Goal: Task Accomplishment & Management: Manage account settings

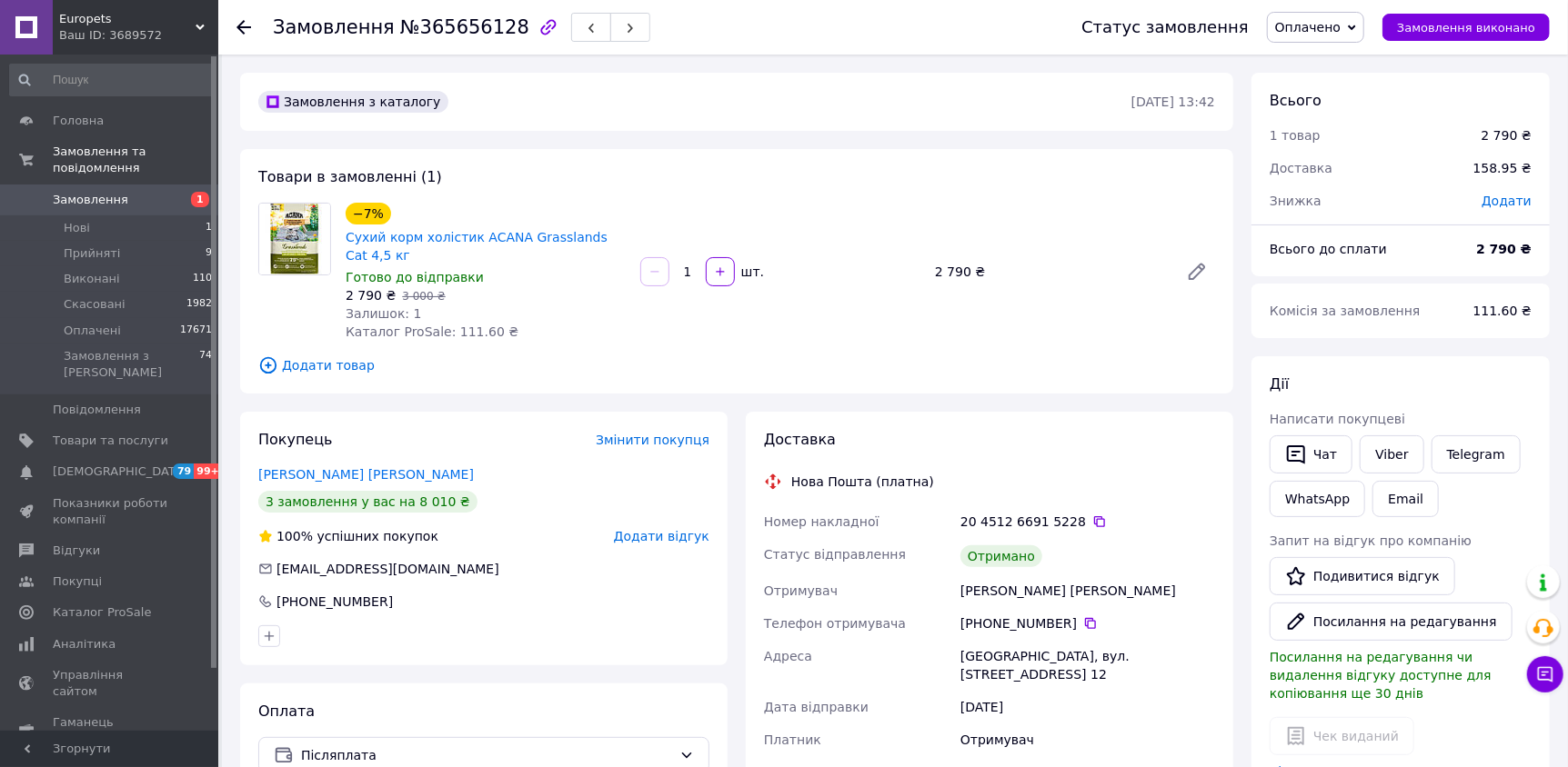
click at [84, 192] on span "Замовлення" at bounding box center [90, 200] width 76 height 17
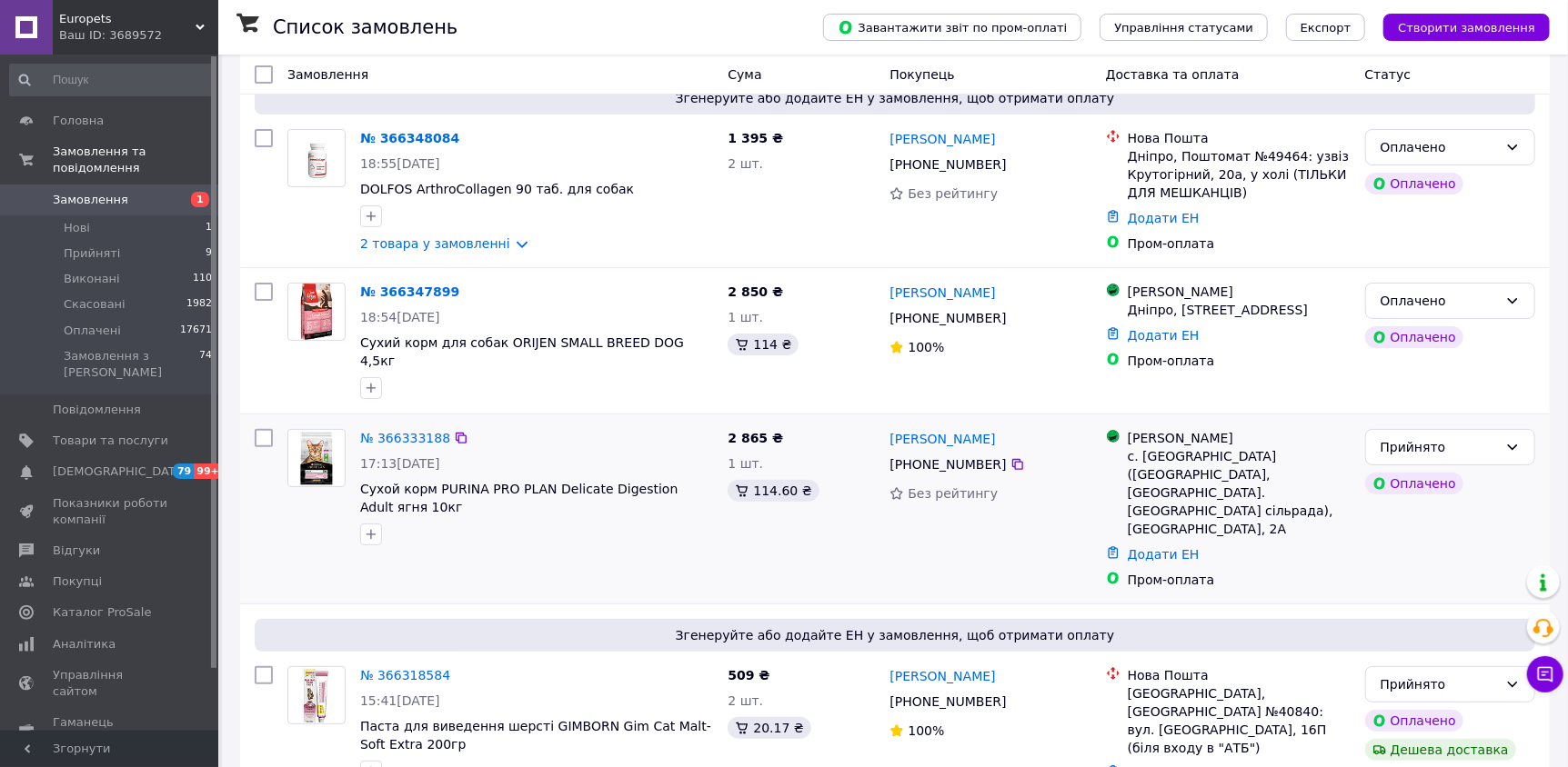
scroll to position [272, 0]
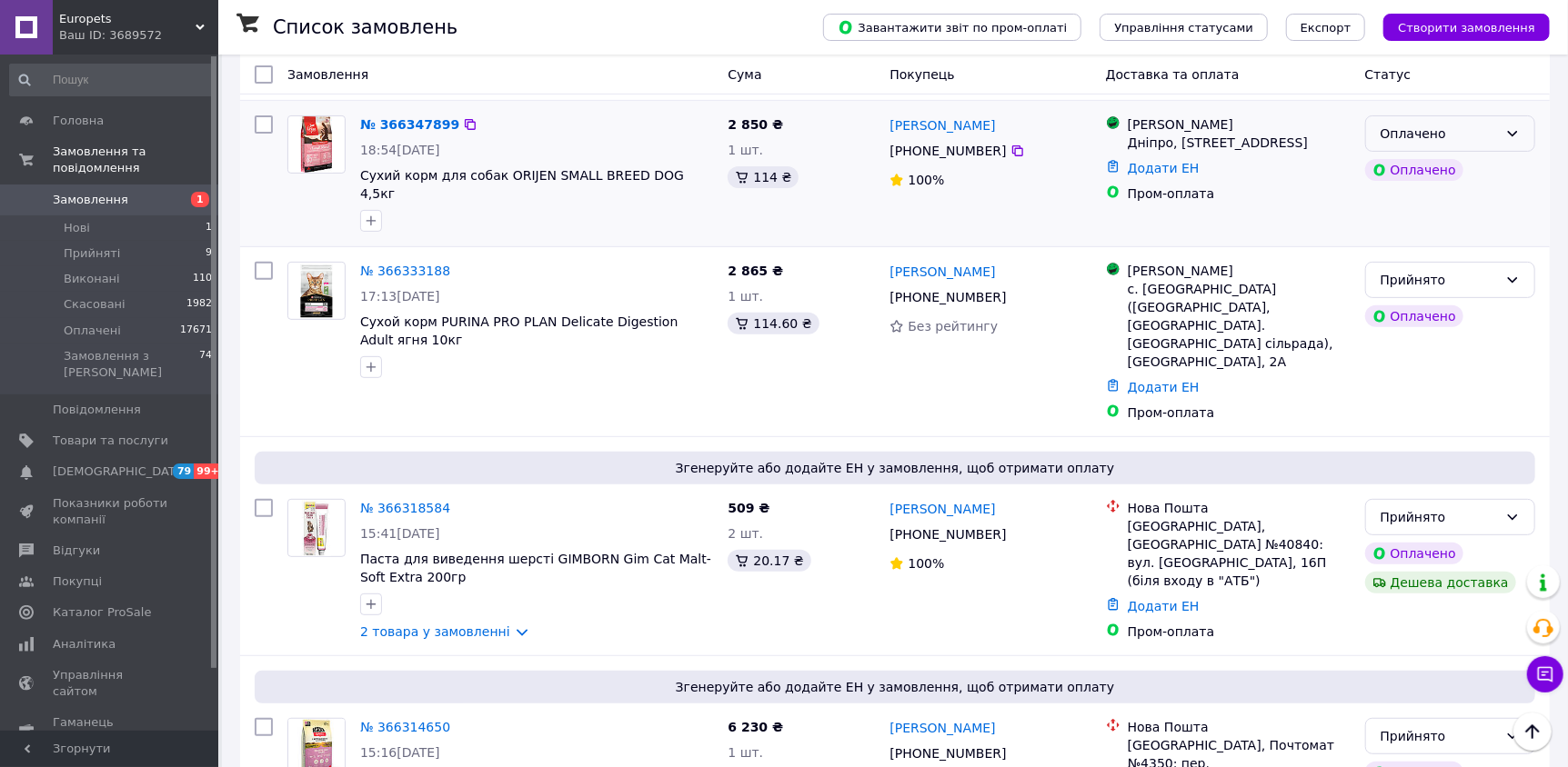
click at [1483, 131] on div "Оплачено" at bounding box center [1439, 133] width 118 height 20
click at [1447, 169] on li "Прийнято" at bounding box center [1450, 172] width 168 height 33
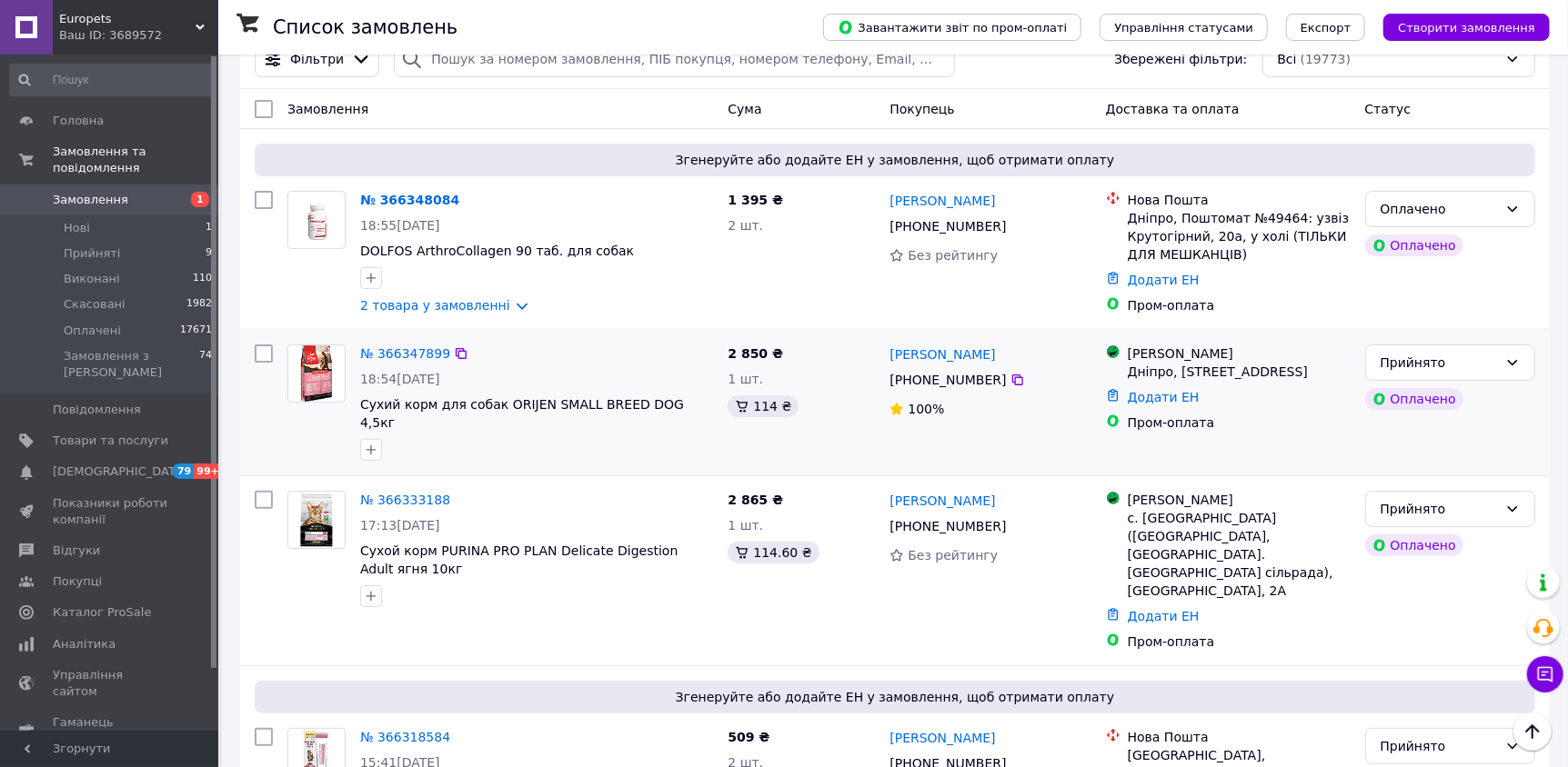
scroll to position [0, 0]
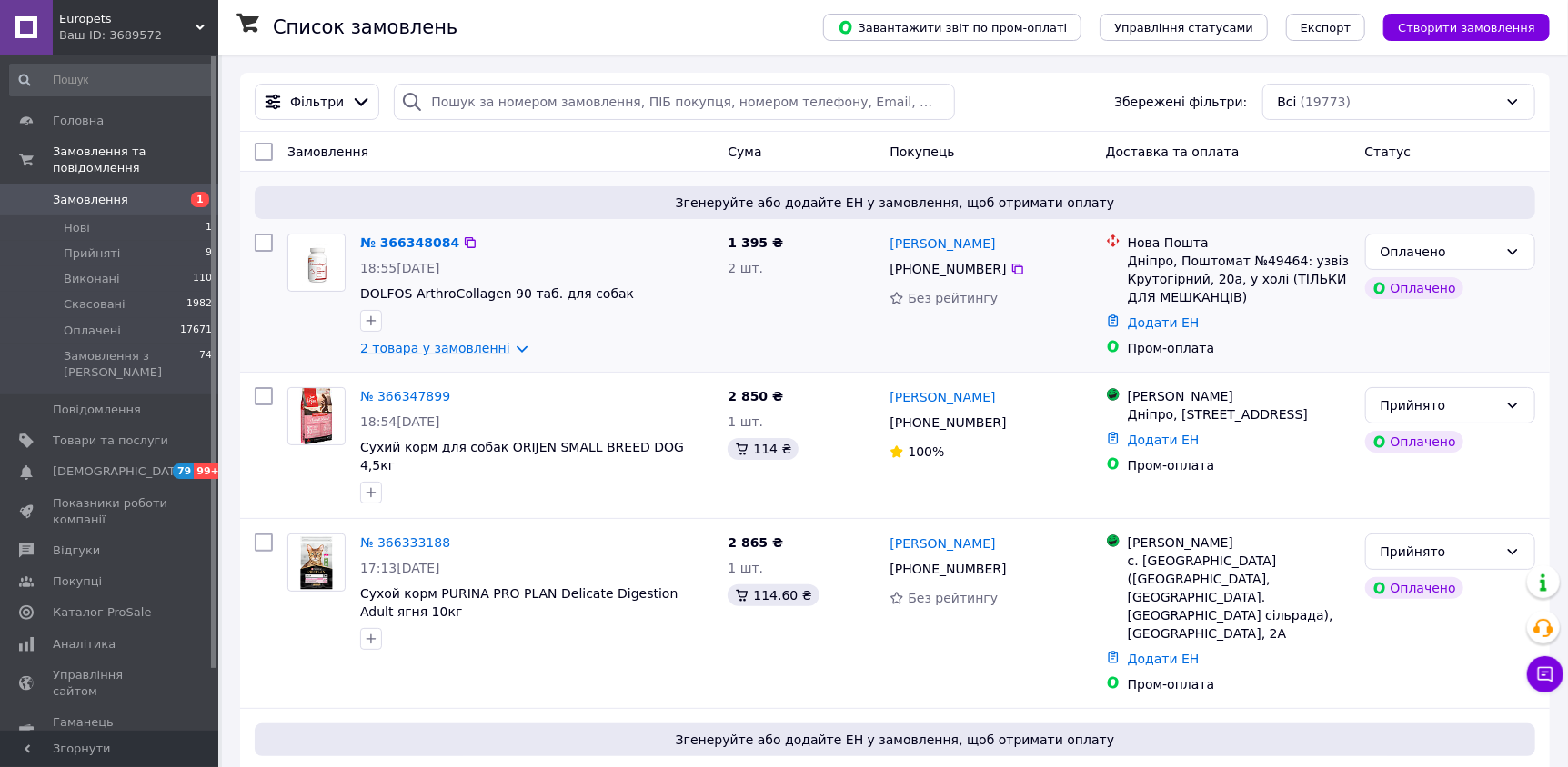
click at [504, 353] on link "2 товара у замовленні" at bounding box center [435, 348] width 150 height 15
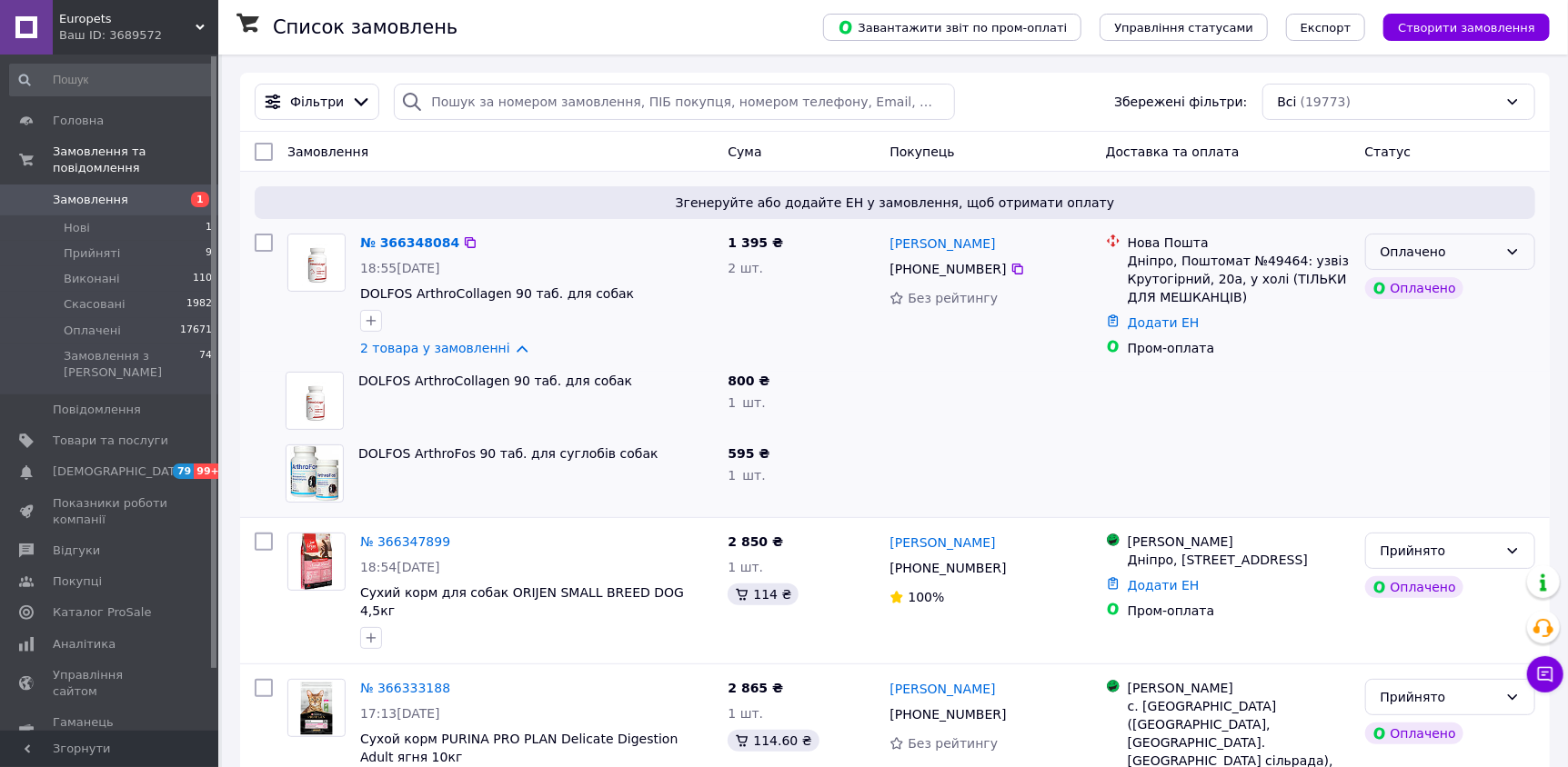
click at [1492, 257] on div "Оплачено" at bounding box center [1439, 251] width 118 height 20
click at [1442, 298] on li "Прийнято" at bounding box center [1450, 291] width 168 height 33
click at [119, 247] on li "Прийняті 9" at bounding box center [111, 253] width 222 height 25
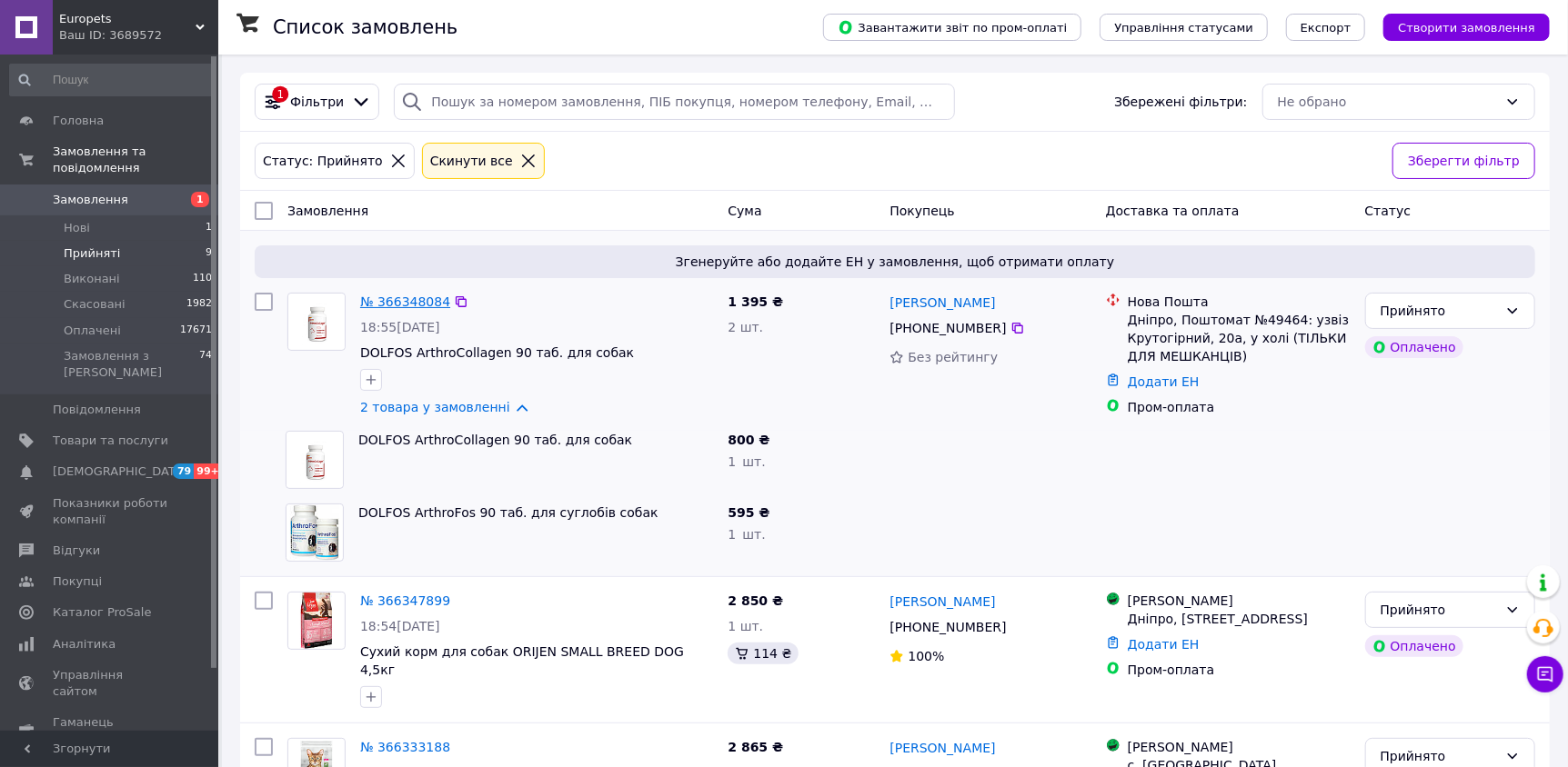
click at [399, 302] on link "№ 366348084" at bounding box center [405, 302] width 90 height 15
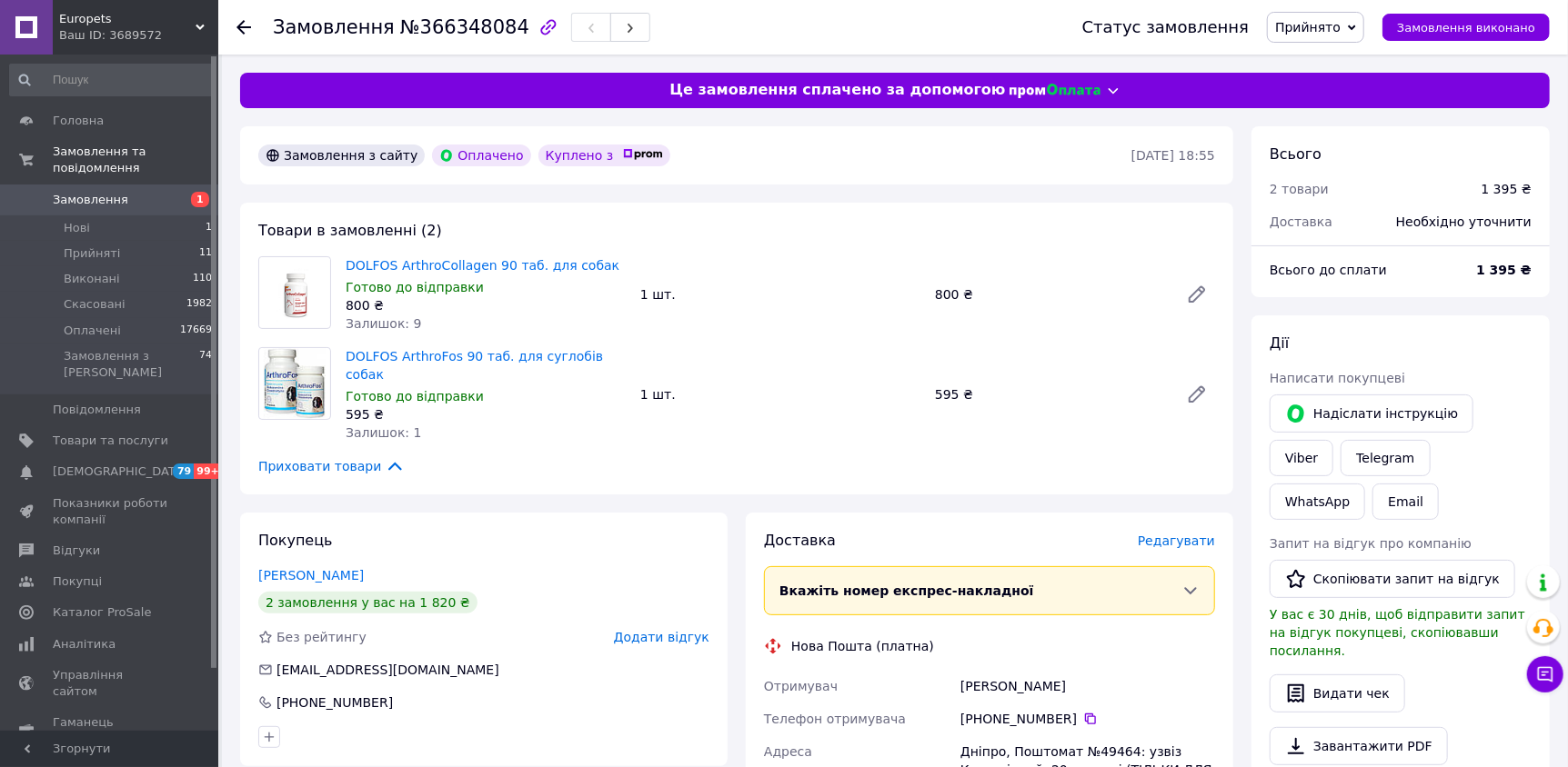
click at [83, 192] on span "Замовлення" at bounding box center [90, 200] width 76 height 17
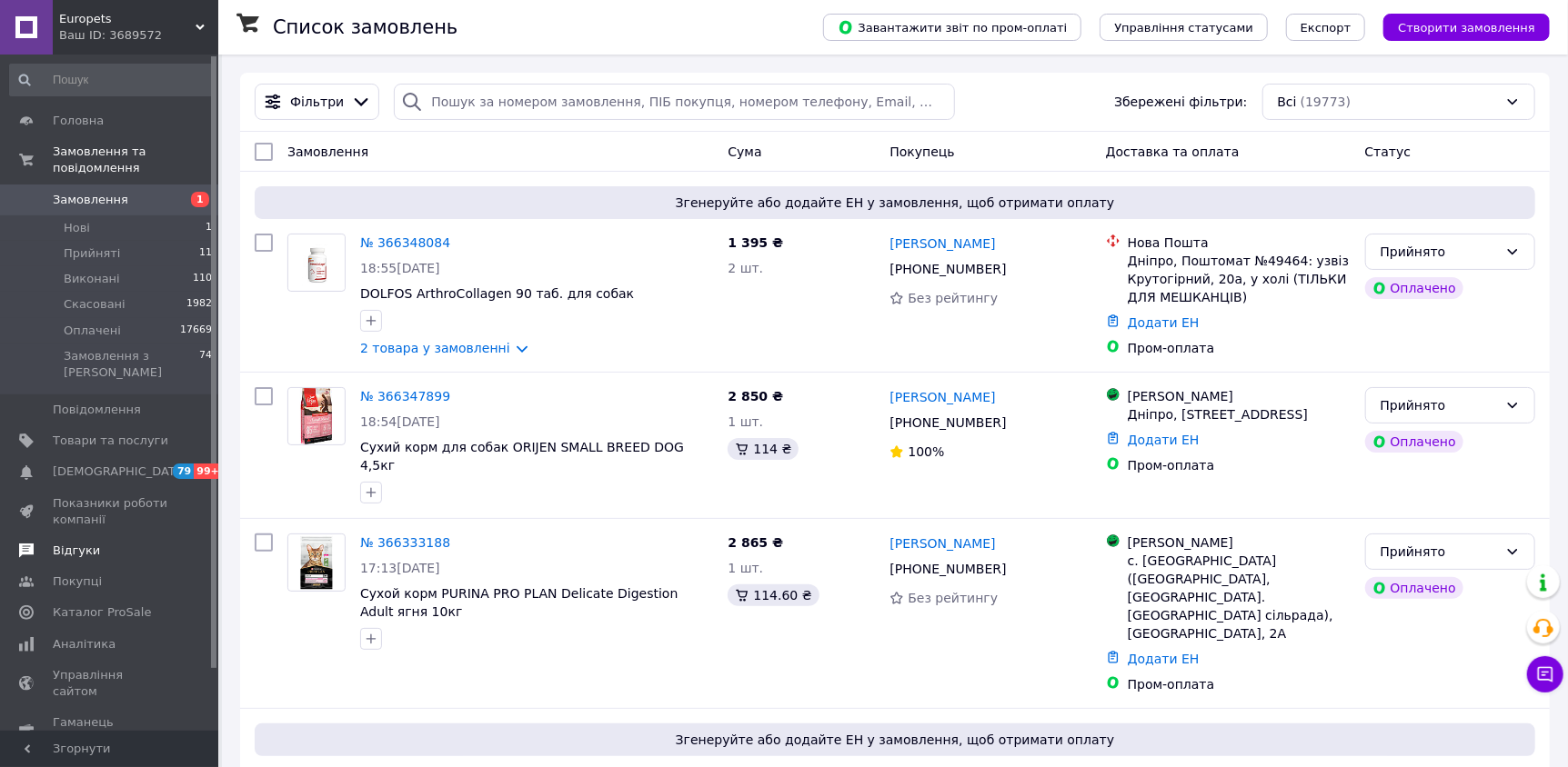
click at [84, 535] on link "Відгуки" at bounding box center [111, 550] width 222 height 31
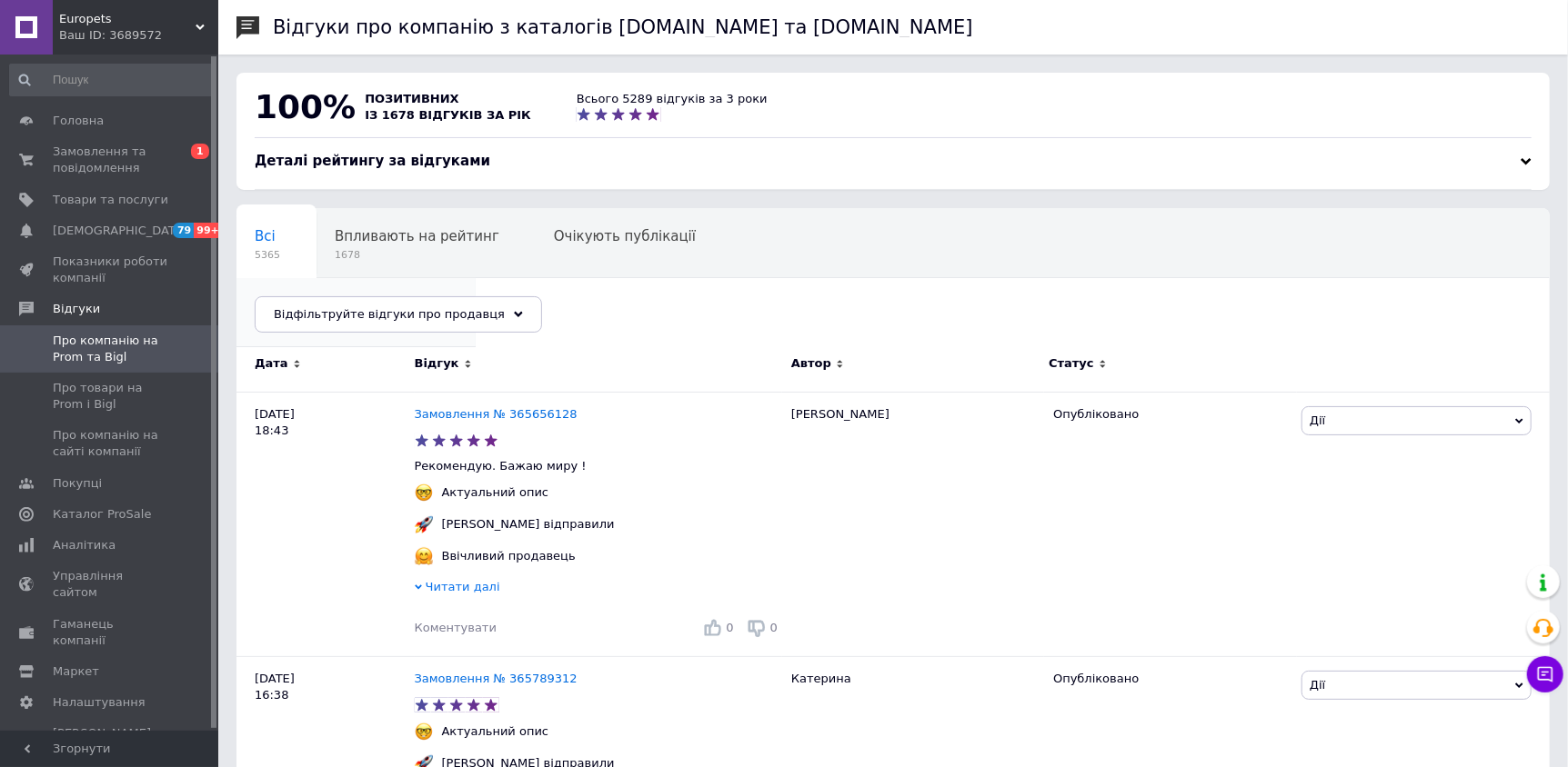
click at [439, 297] on span "Опубліковані без комен..." at bounding box center [347, 305] width 185 height 17
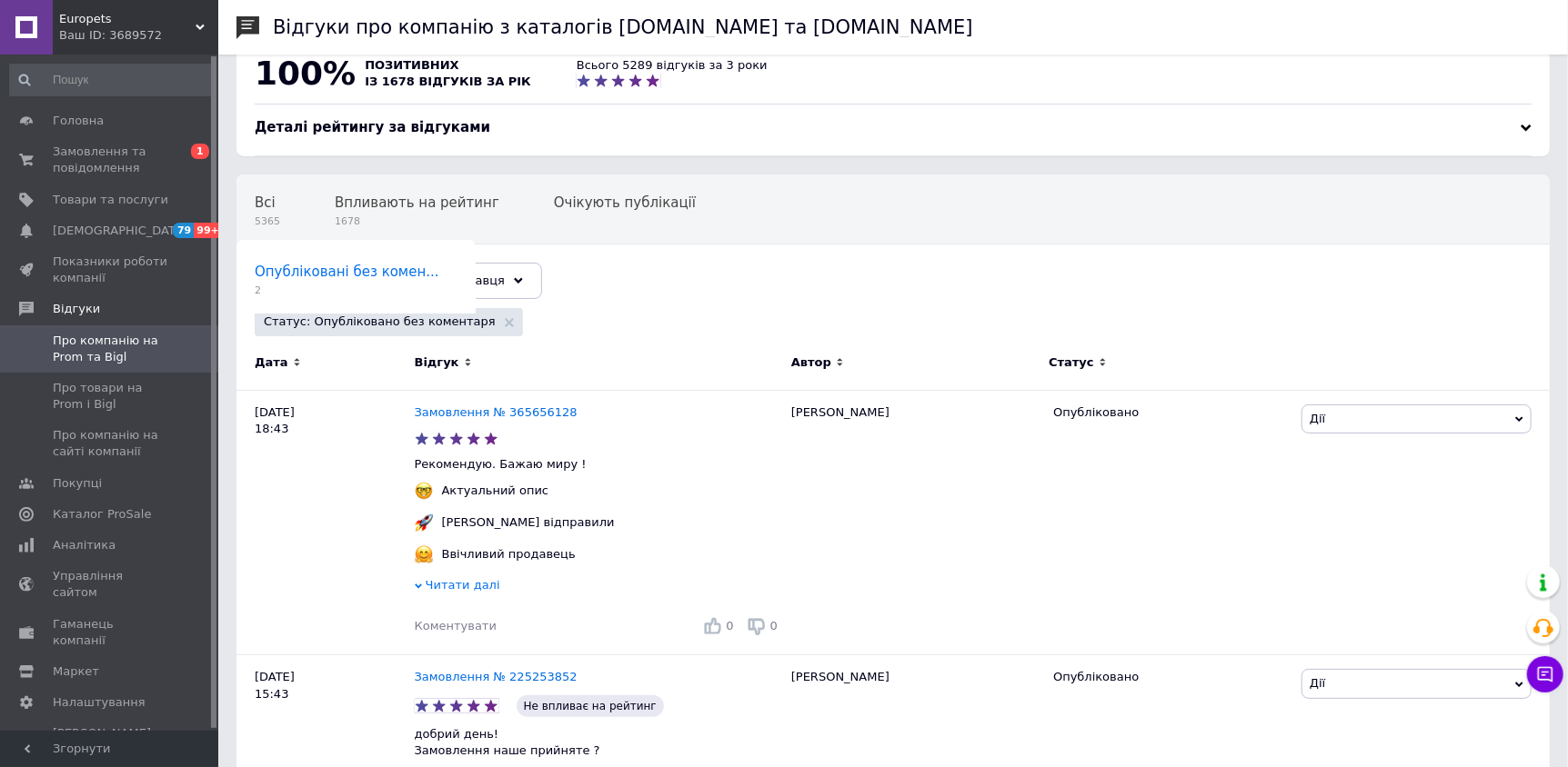
scroll to position [101, 0]
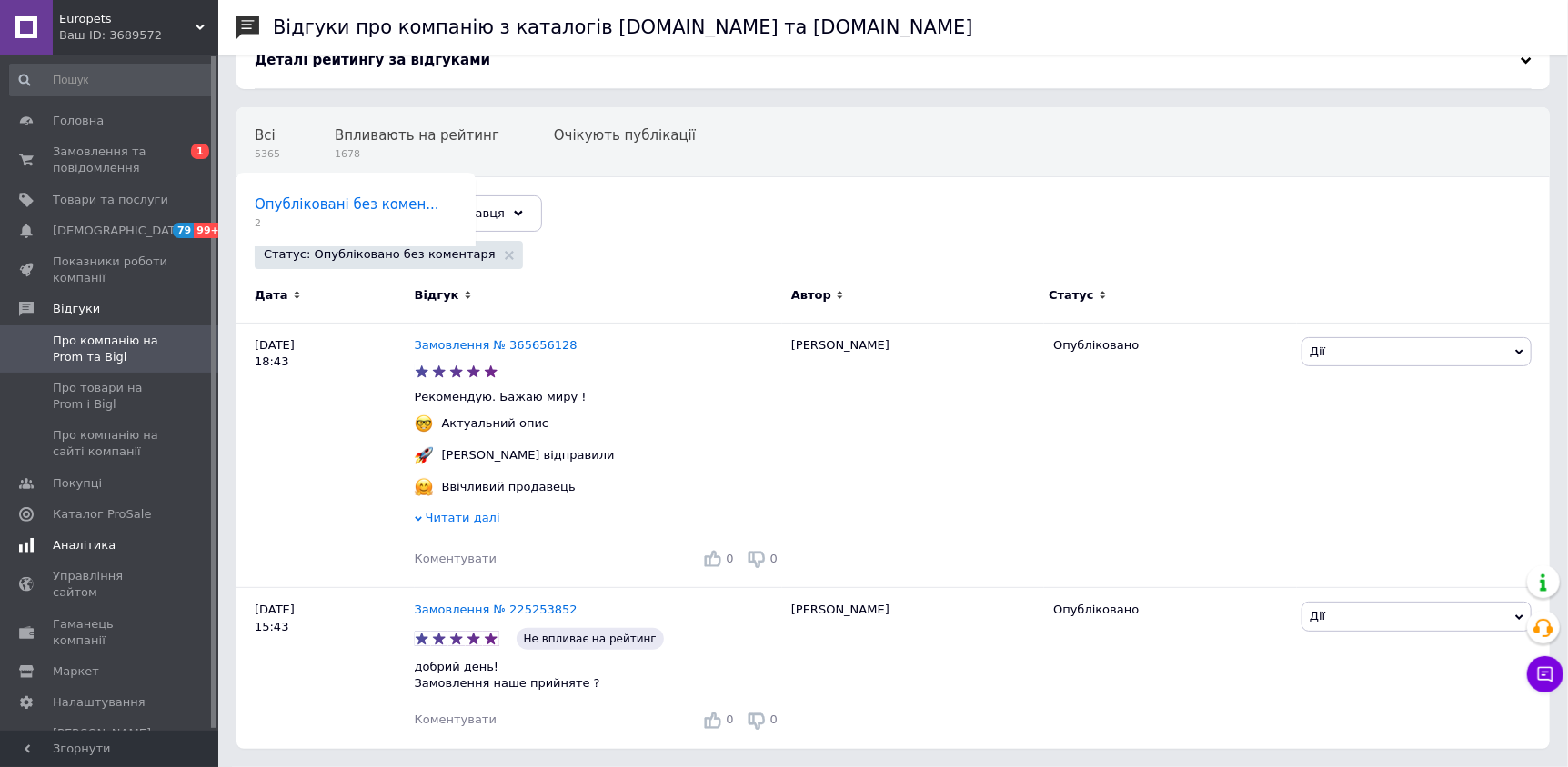
click at [78, 557] on link "Аналітика" at bounding box center [111, 545] width 222 height 31
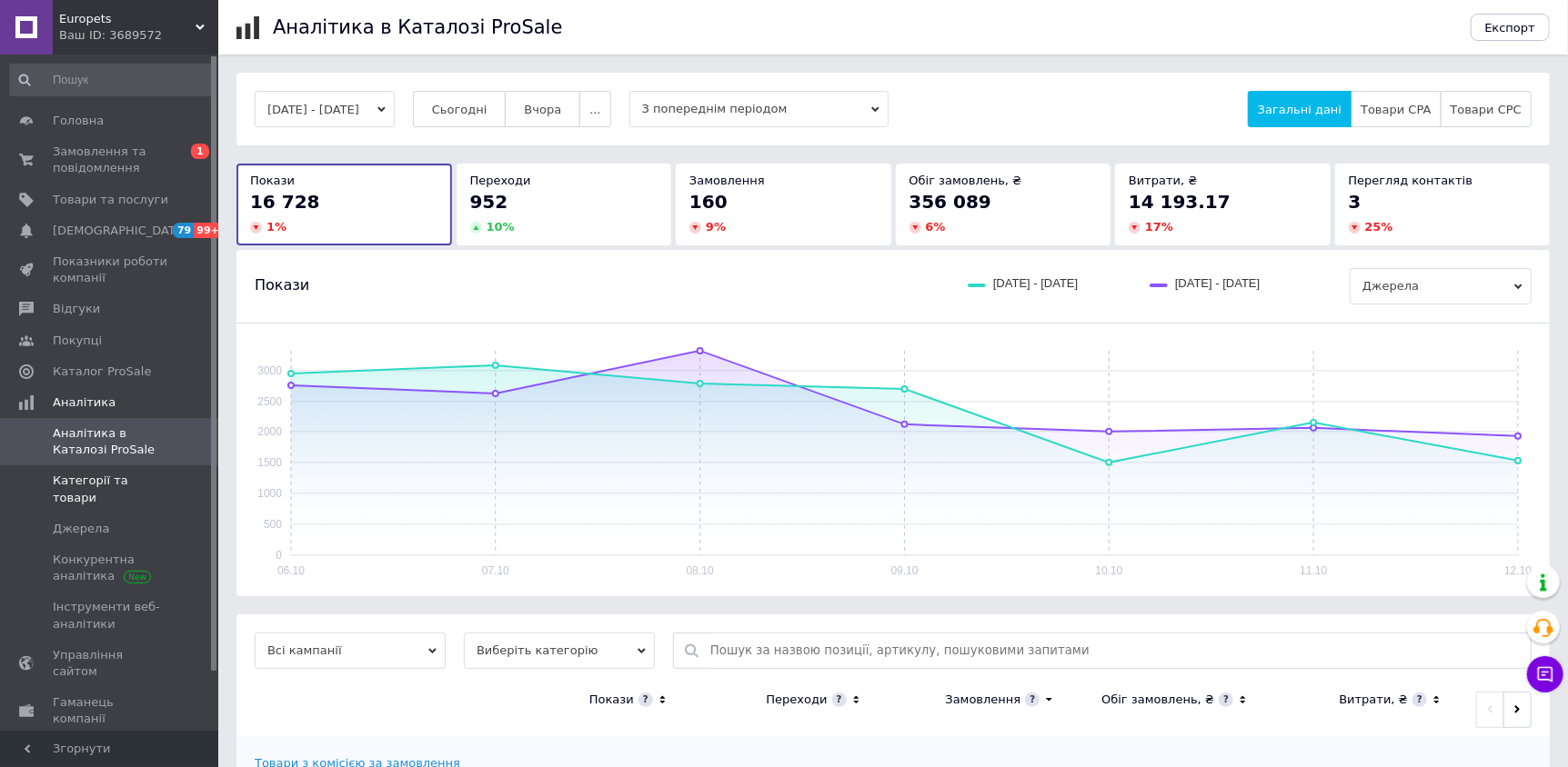
click at [95, 485] on span "Категорії та товари" at bounding box center [110, 489] width 116 height 33
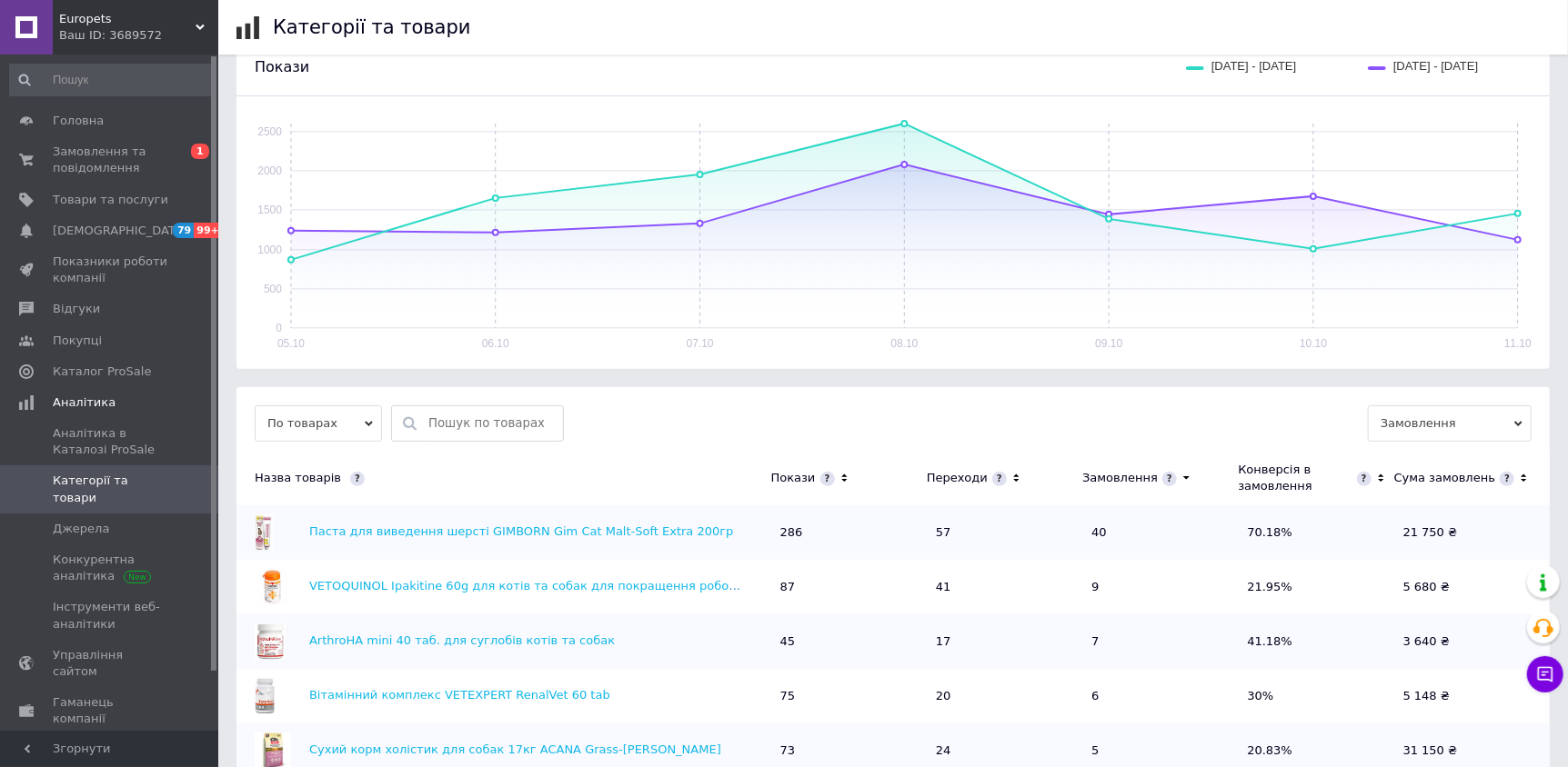
scroll to position [631, 0]
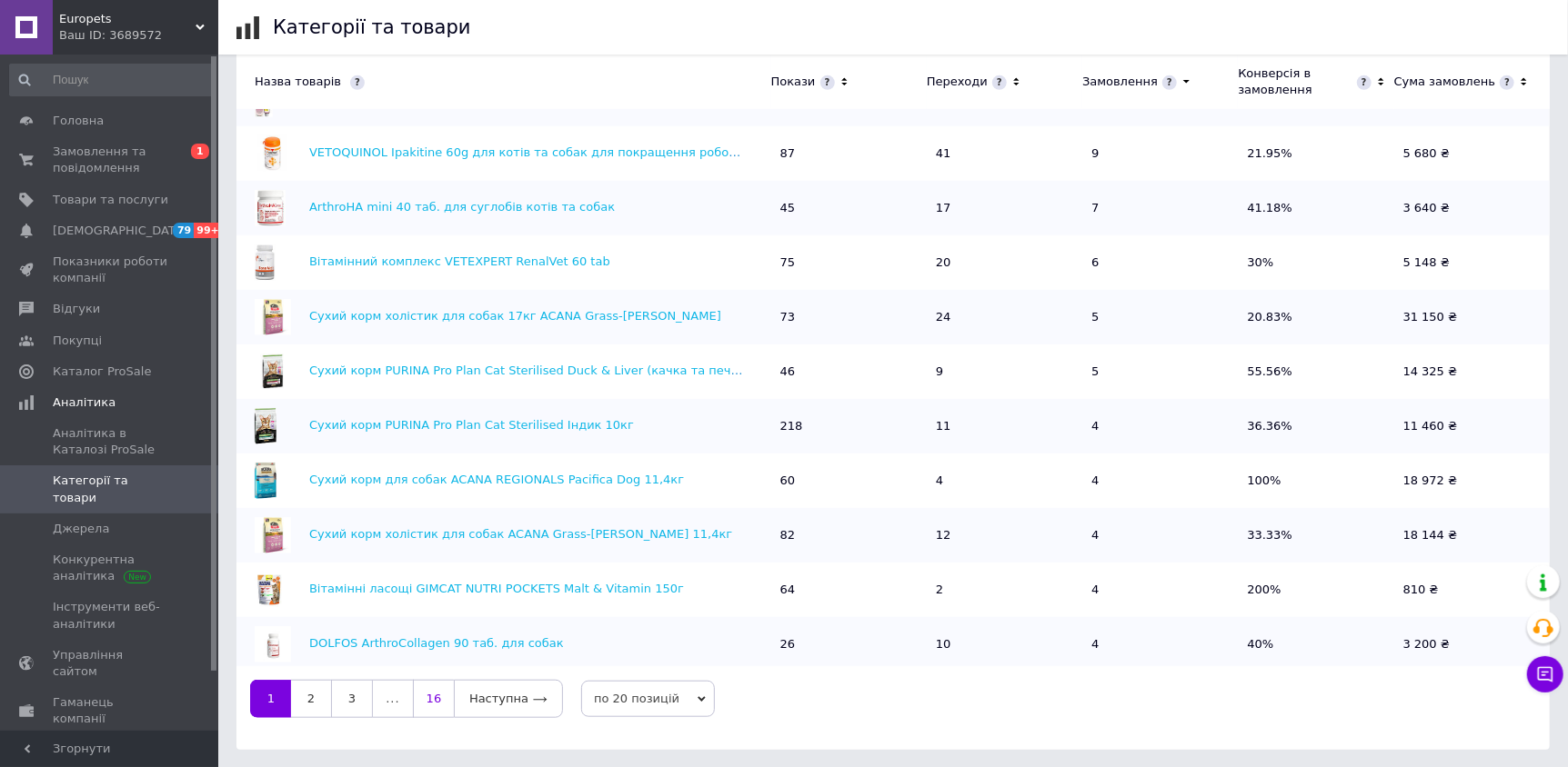
click at [442, 704] on link "16" at bounding box center [434, 699] width 41 height 38
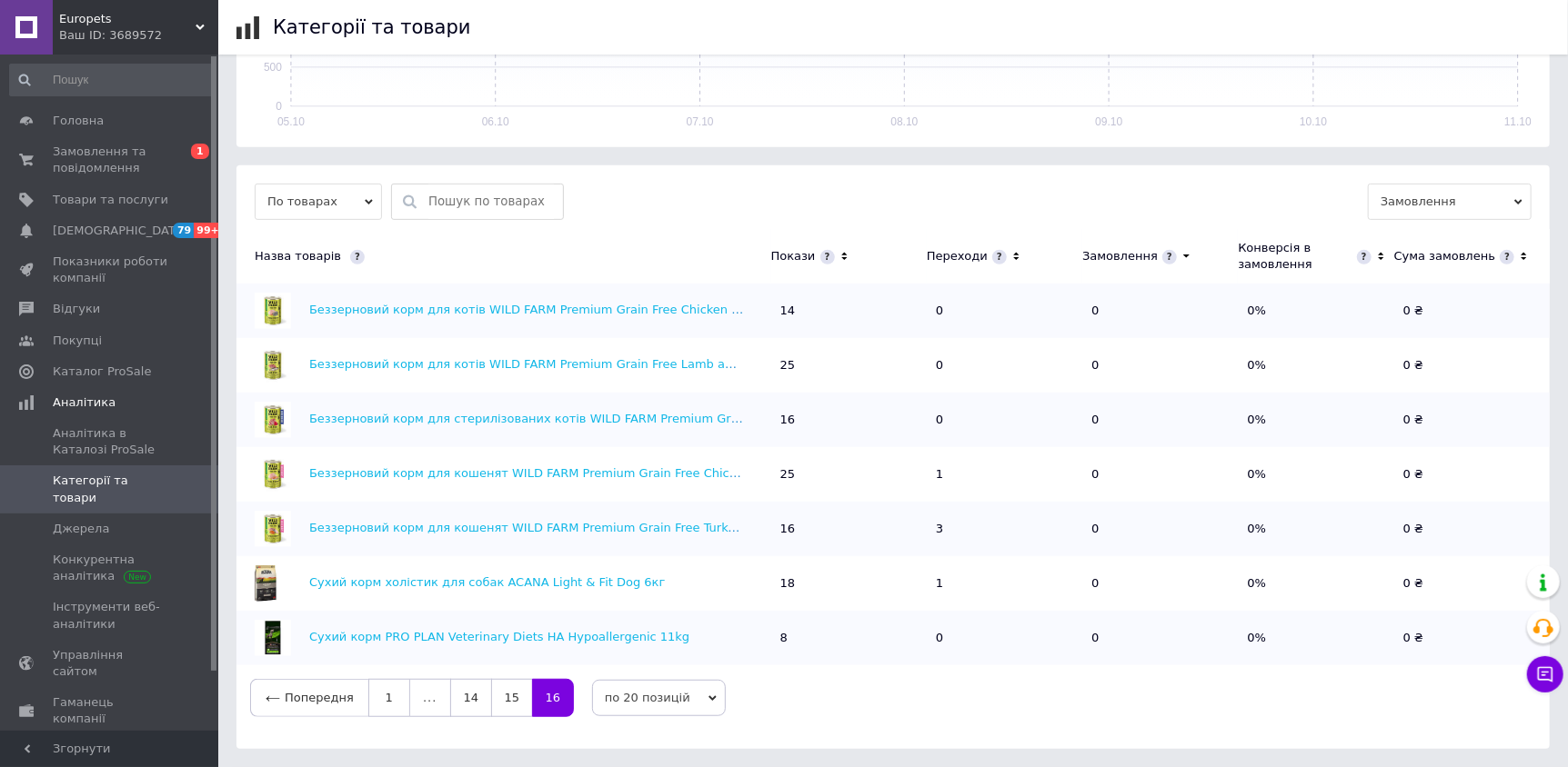
scroll to position [419, 0]
click at [83, 150] on span "Замовлення та повідомлення" at bounding box center [110, 160] width 116 height 33
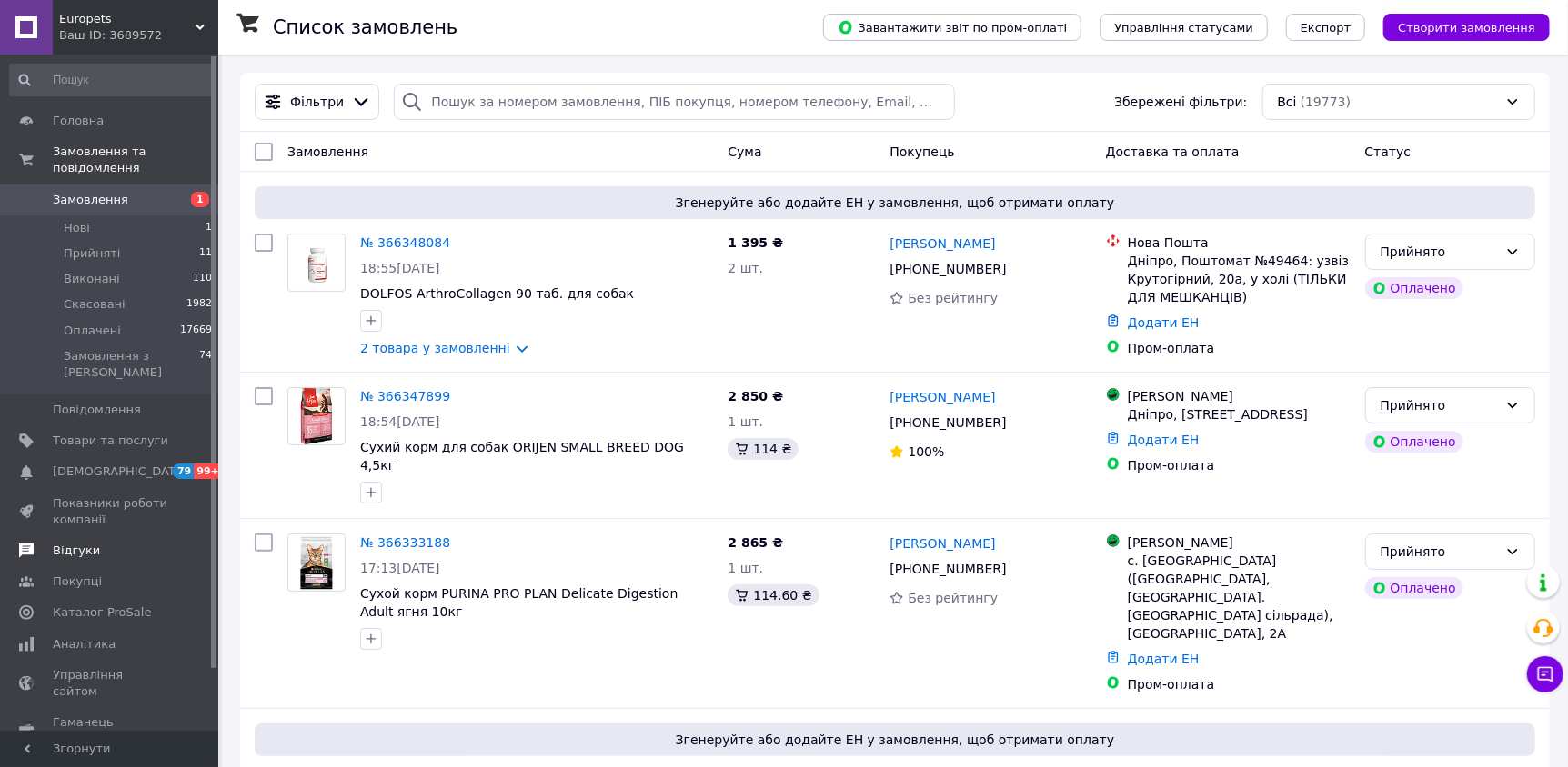
click at [78, 543] on span "Відгуки" at bounding box center [76, 551] width 48 height 17
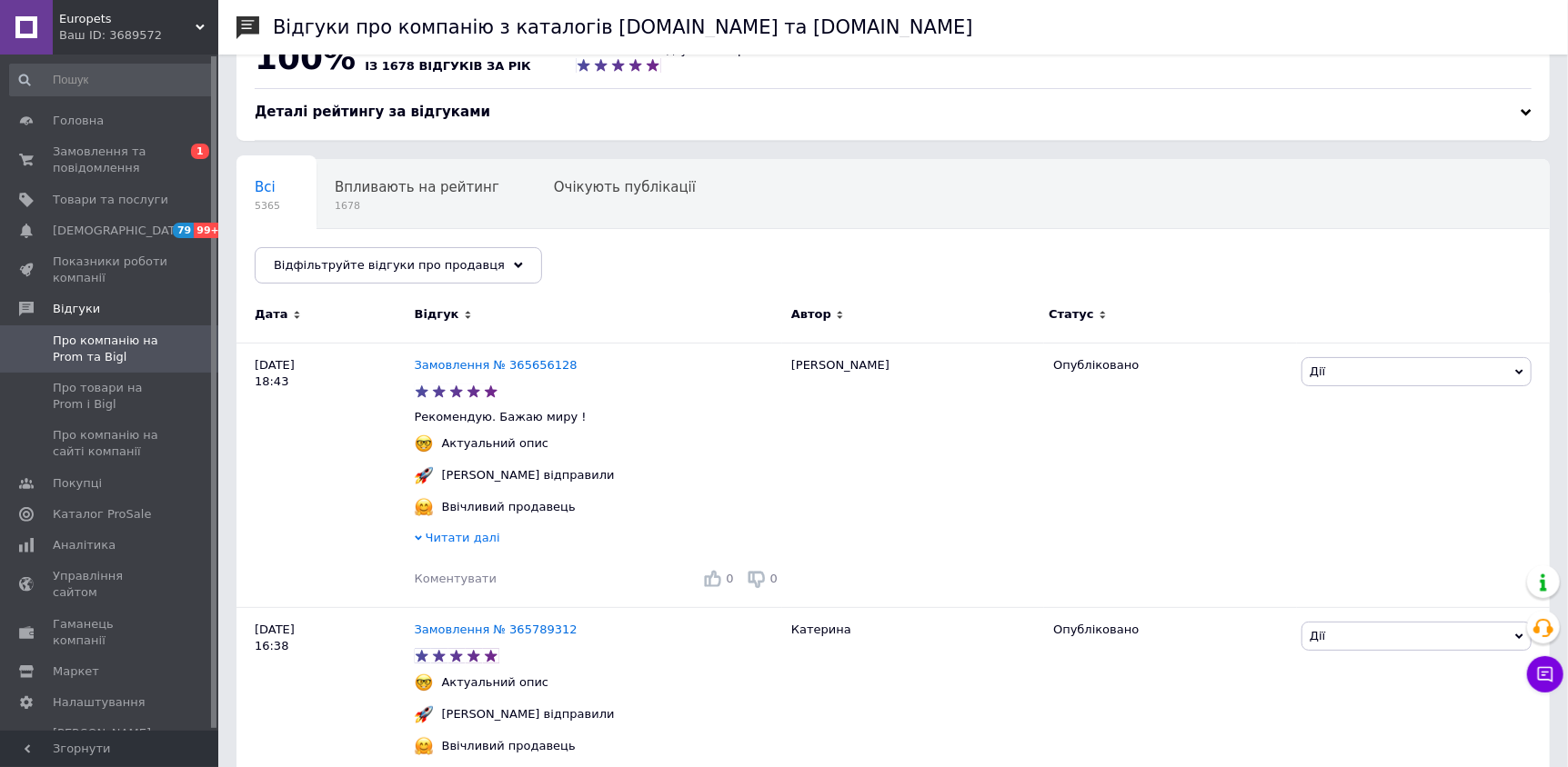
scroll to position [272, 0]
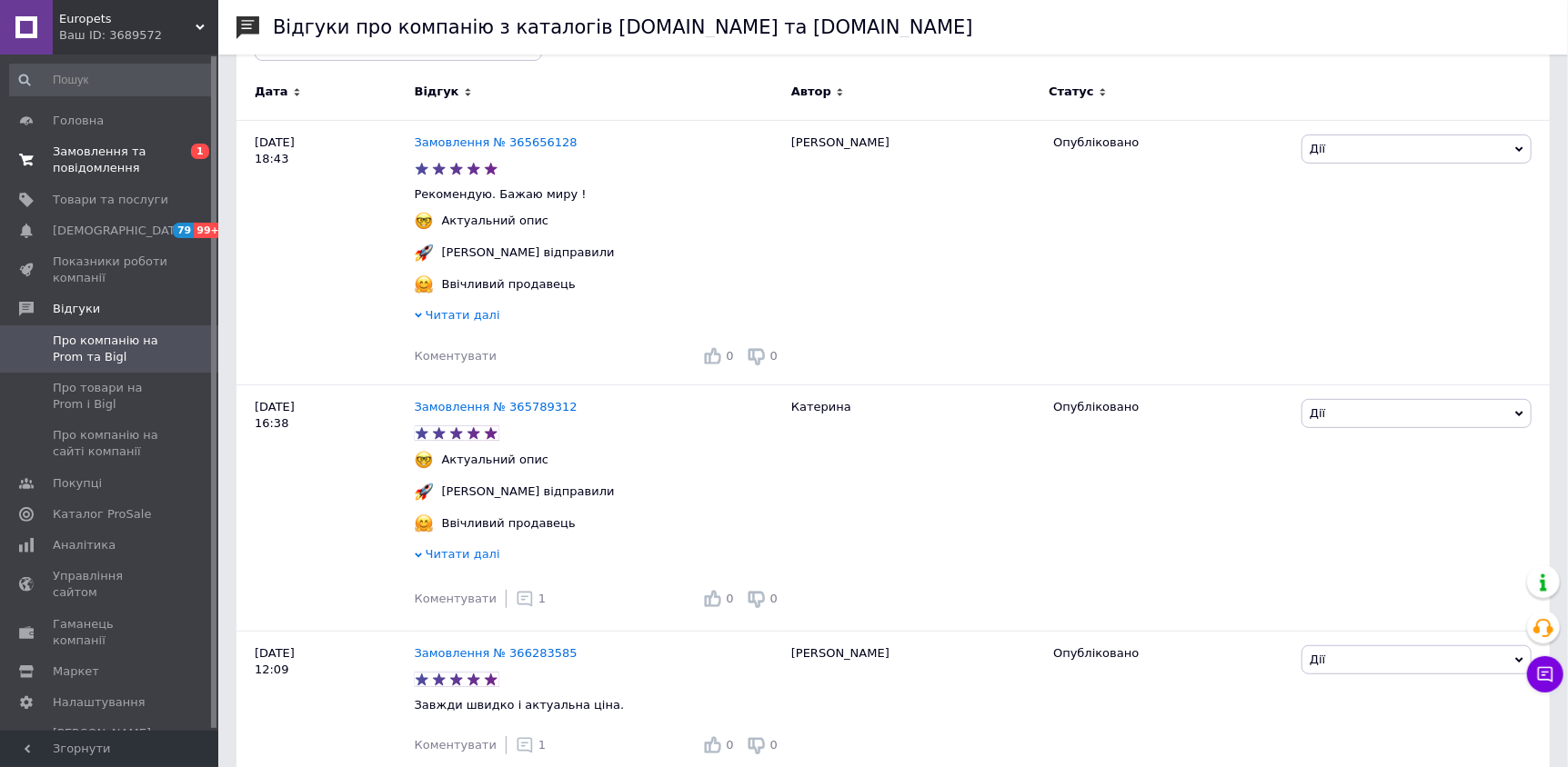
click at [88, 163] on span "Замовлення та повідомлення" at bounding box center [110, 160] width 116 height 33
